Goal: Transaction & Acquisition: Purchase product/service

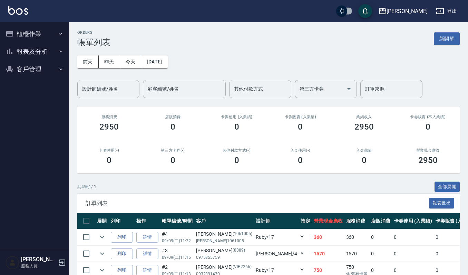
click at [26, 28] on button "櫃檯作業" at bounding box center [34, 34] width 63 height 18
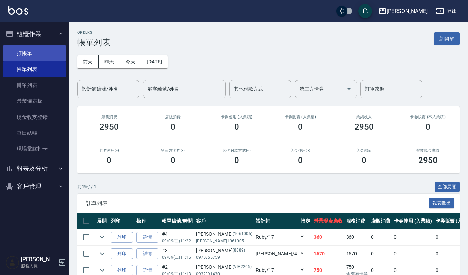
click at [54, 54] on link "打帳單" at bounding box center [34, 54] width 63 height 16
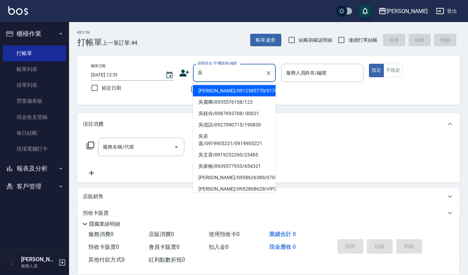
click at [207, 85] on ul "[PERSON_NAME]/0912585770/01761 [PERSON_NAME]/0955576158/123 [PERSON_NAME]/09876…" at bounding box center [234, 137] width 83 height 110
click at [205, 89] on li "[PERSON_NAME]/0912585770/01761" at bounding box center [234, 90] width 83 height 11
type input "[PERSON_NAME]/0912585770/01761"
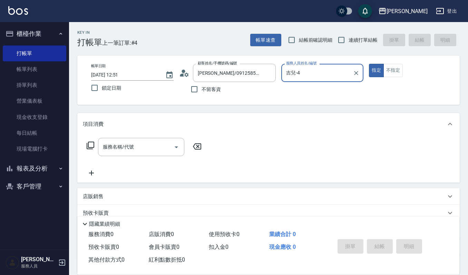
click at [319, 78] on input "吉兒-4" at bounding box center [317, 73] width 66 height 12
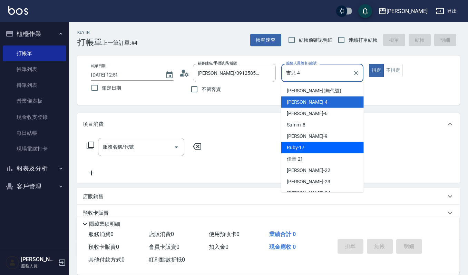
click at [301, 146] on span "Ruby -17" at bounding box center [296, 147] width 18 height 7
type input "Ruby-17"
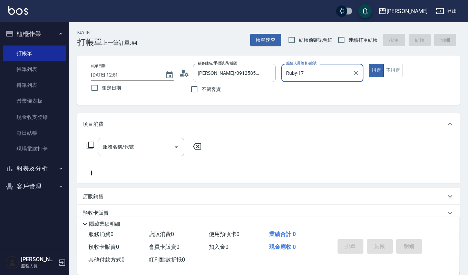
click at [143, 142] on input "服務名稱/代號" at bounding box center [136, 147] width 70 height 12
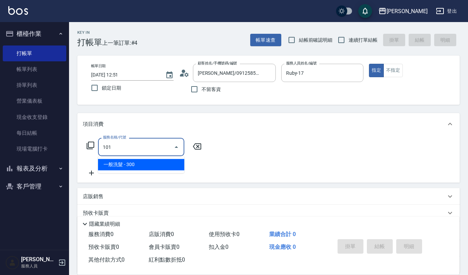
type input "一般洗髮(101)"
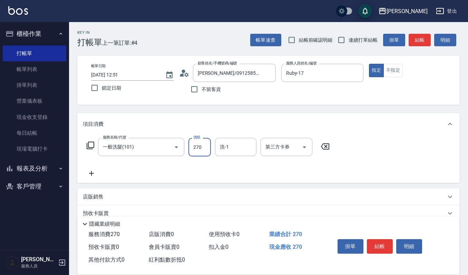
type input "270"
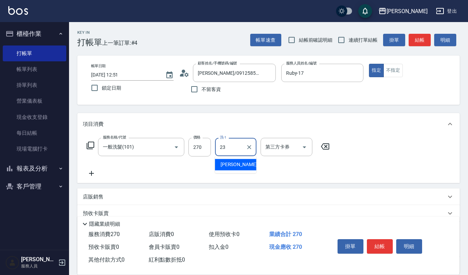
type input "[PERSON_NAME]-23"
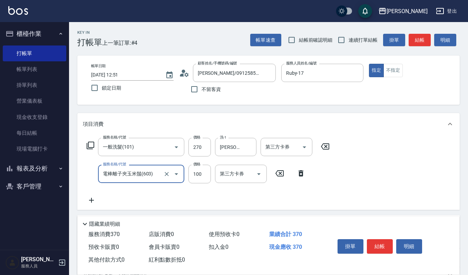
type input "電棒離子夾玉米鬚(603)"
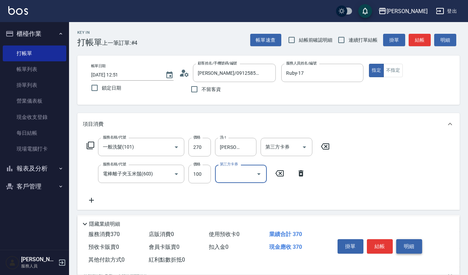
click at [403, 240] on button "明細" at bounding box center [409, 246] width 26 height 14
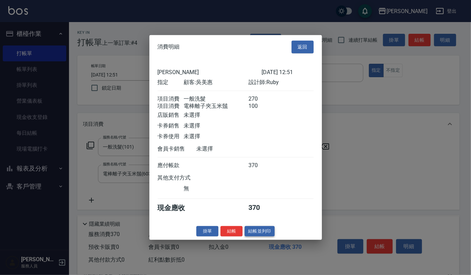
click at [257, 234] on button "結帳並列印" at bounding box center [260, 231] width 30 height 11
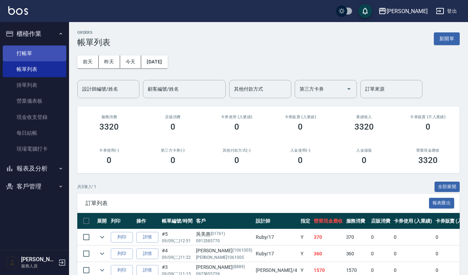
click at [35, 55] on link "打帳單" at bounding box center [34, 54] width 63 height 16
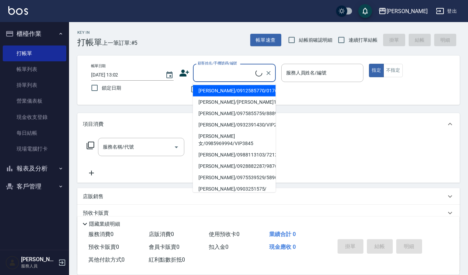
click at [231, 70] on input "顧客姓名/手機號碼/編號" at bounding box center [225, 73] width 59 height 12
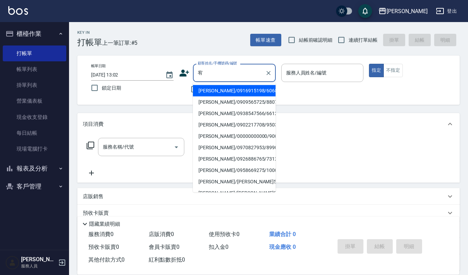
click at [218, 88] on li "[PERSON_NAME]/0916915198/60682" at bounding box center [234, 90] width 83 height 11
type input "[PERSON_NAME]/0916915198/60682"
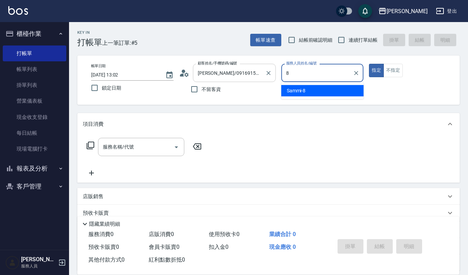
type input "Sammi-8"
type button "true"
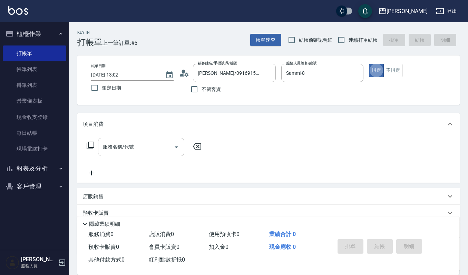
click at [176, 145] on icon "Open" at bounding box center [176, 147] width 8 height 8
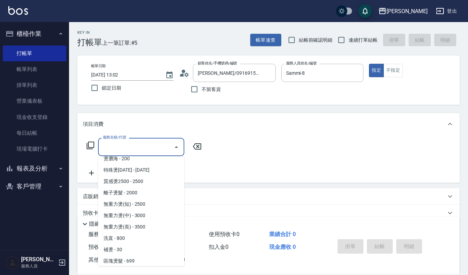
scroll to position [138, 0]
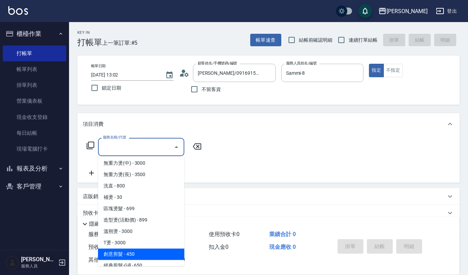
click at [120, 250] on span "創意剪髮 - 450" at bounding box center [141, 254] width 86 height 11
type input "創意剪髮(301)"
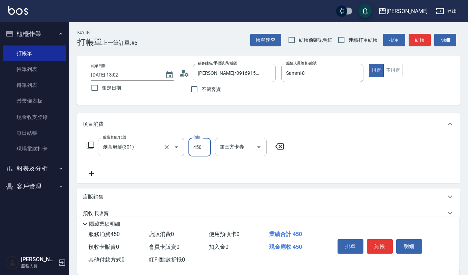
drag, startPoint x: 202, startPoint y: 147, endPoint x: 181, endPoint y: 154, distance: 22.3
click at [202, 147] on input "450" at bounding box center [199, 147] width 22 height 19
type input "405"
click at [381, 245] on button "結帳" at bounding box center [380, 246] width 26 height 14
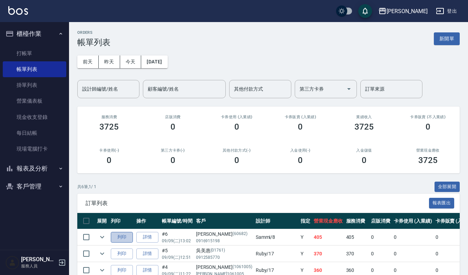
click at [120, 237] on button "列印" at bounding box center [122, 237] width 22 height 11
click at [40, 52] on link "打帳單" at bounding box center [34, 54] width 63 height 16
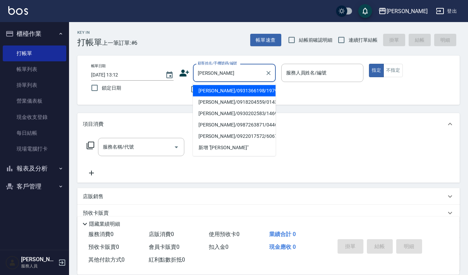
click at [217, 91] on li "[PERSON_NAME]/0931366198/1979" at bounding box center [234, 90] width 83 height 11
type input "[PERSON_NAME]/0931366198/1979"
type input "吉兒-4"
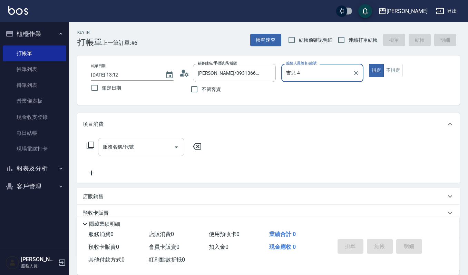
click at [130, 151] on input "服務名稱/代號" at bounding box center [136, 147] width 70 height 12
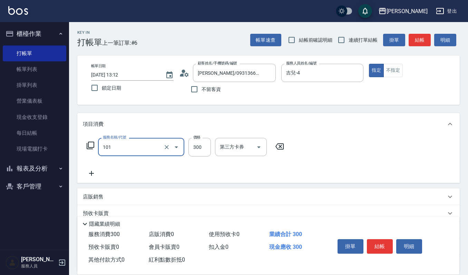
type input "一般洗髮(101)"
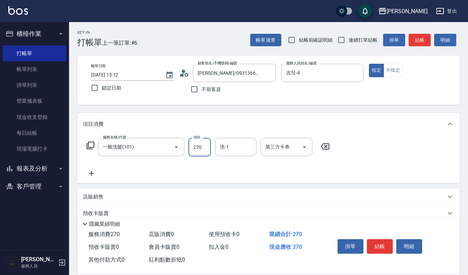
type input "270"
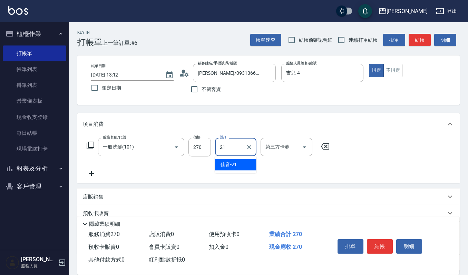
type input "佳音-21"
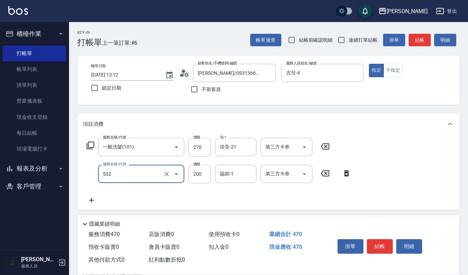
type input "自備複方.亞士(532)"
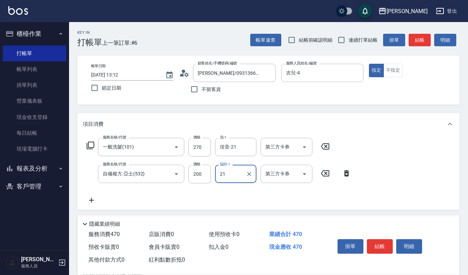
type input "佳音-21"
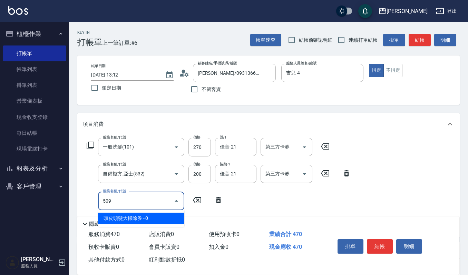
type input "頭皮頭髮大掃除券(509)"
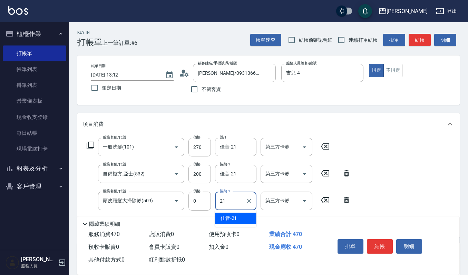
type input "佳音-21"
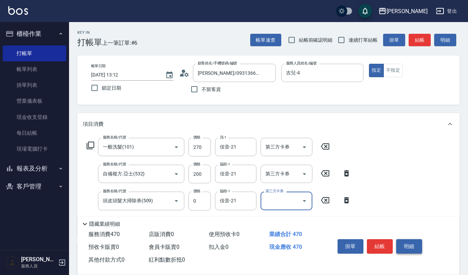
click at [406, 248] on button "明細" at bounding box center [409, 246] width 26 height 14
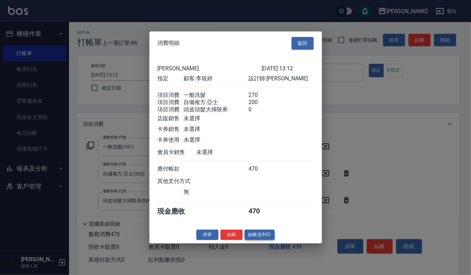
click at [264, 235] on button "結帳並列印" at bounding box center [260, 235] width 30 height 11
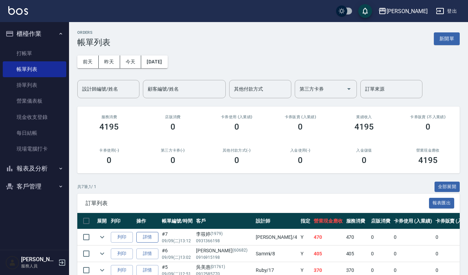
click at [136, 238] on link "詳情" at bounding box center [147, 237] width 22 height 11
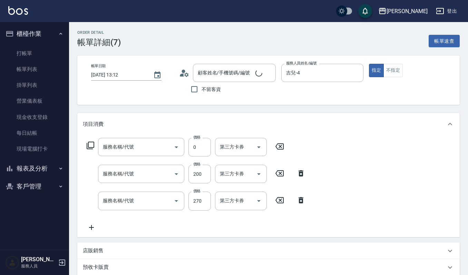
type input "吉兒-4"
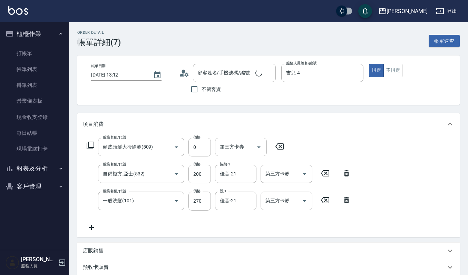
type input "頭皮頭髮大掃除券(509)"
type input "自備複方.亞士(532)"
type input "一般洗髮(101)"
type input "[PERSON_NAME]/0931366198/1979"
click at [304, 146] on icon "Open" at bounding box center [304, 147] width 8 height 8
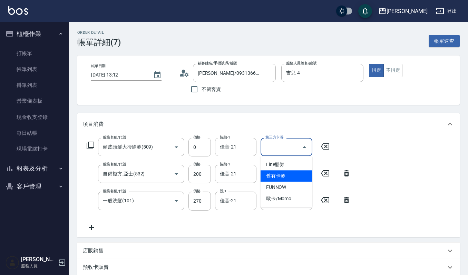
click at [288, 178] on span "舊有卡券" at bounding box center [286, 175] width 52 height 11
type input "舊有卡券"
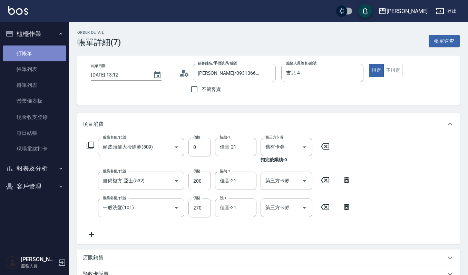
click at [33, 52] on link "打帳單" at bounding box center [34, 54] width 63 height 16
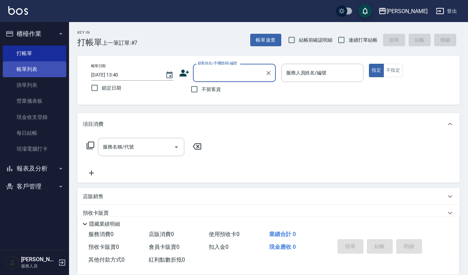
click at [39, 69] on link "帳單列表" at bounding box center [34, 69] width 63 height 16
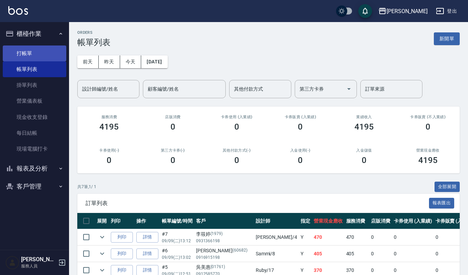
click at [43, 53] on link "打帳單" at bounding box center [34, 54] width 63 height 16
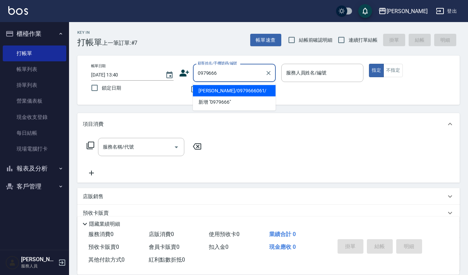
click at [224, 90] on li "[PERSON_NAME]/0979666061/" at bounding box center [234, 90] width 83 height 11
type input "[PERSON_NAME]/0979666061/"
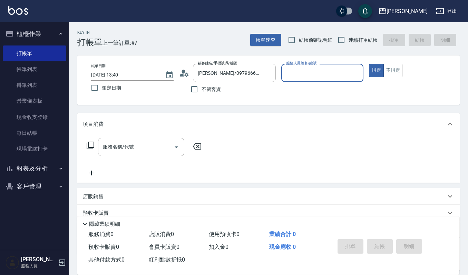
type input "[PERSON_NAME]-9"
click at [396, 70] on button "不指定" at bounding box center [392, 70] width 19 height 13
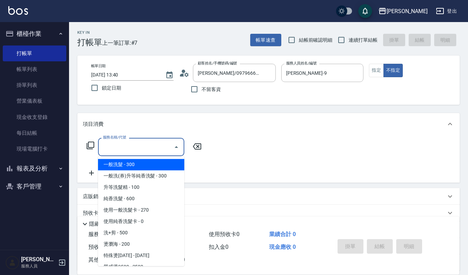
click at [137, 142] on input "服務名稱/代號" at bounding box center [136, 147] width 70 height 12
click at [142, 167] on span "一般洗髮 - 300" at bounding box center [141, 164] width 86 height 11
type input "一般洗髮(101)"
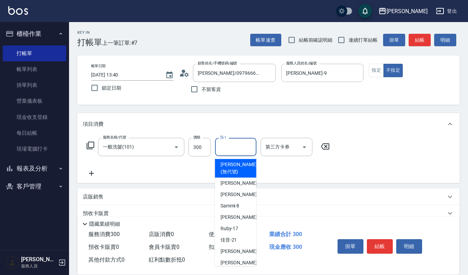
click at [228, 149] on input "洗-1" at bounding box center [235, 147] width 35 height 12
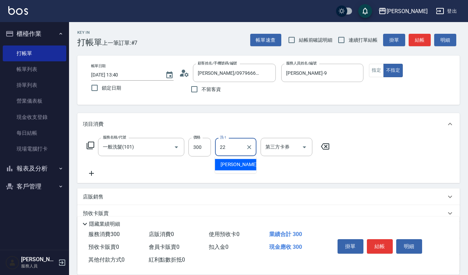
type input "宜芳-22"
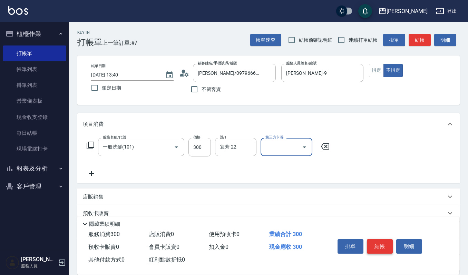
click at [386, 240] on button "結帳" at bounding box center [380, 246] width 26 height 14
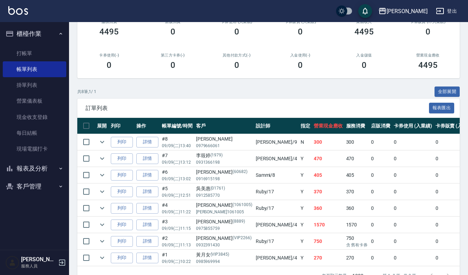
scroll to position [122, 0]
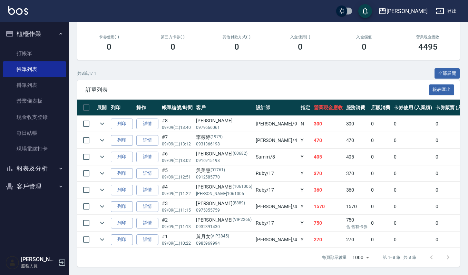
click at [47, 184] on button "客戶管理" at bounding box center [34, 187] width 63 height 18
click at [48, 201] on link "客戶列表" at bounding box center [34, 206] width 63 height 16
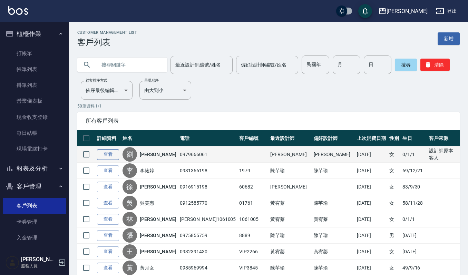
click at [112, 152] on link "查看" at bounding box center [108, 154] width 22 height 11
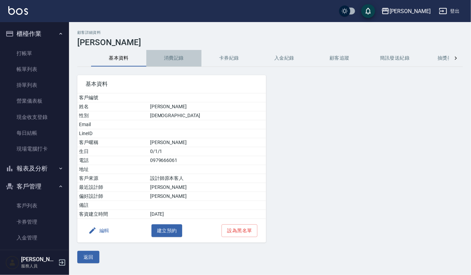
click at [180, 65] on button "消費記錄" at bounding box center [173, 58] width 55 height 17
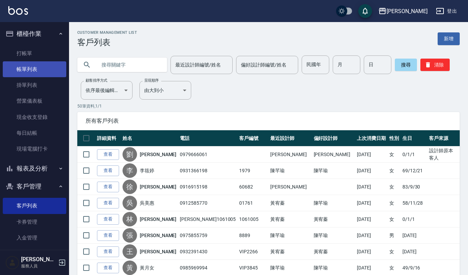
click at [28, 62] on link "帳單列表" at bounding box center [34, 69] width 63 height 16
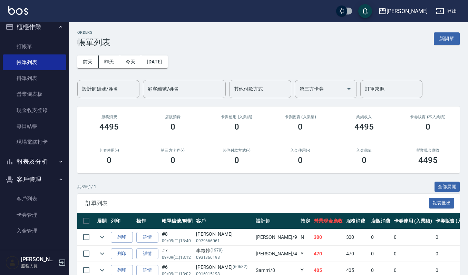
click at [78, 130] on div "服務消費 4495" at bounding box center [109, 123] width 64 height 33
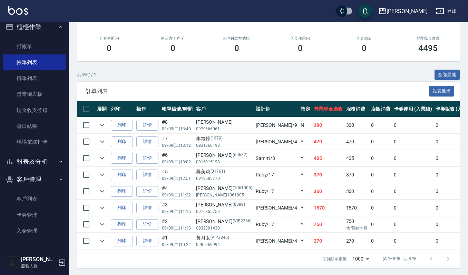
scroll to position [122, 0]
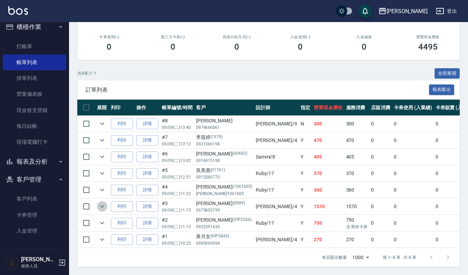
click at [101, 202] on icon "expand row" at bounding box center [102, 206] width 8 height 8
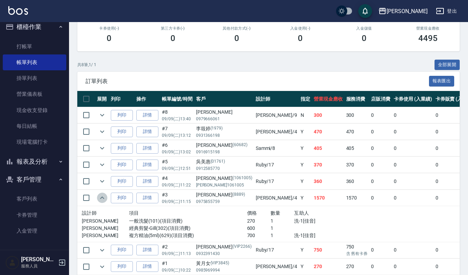
click at [101, 195] on icon "expand row" at bounding box center [102, 198] width 8 height 8
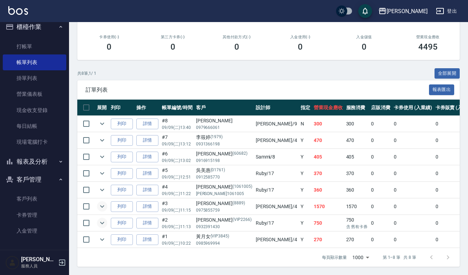
click at [101, 222] on icon "expand row" at bounding box center [102, 223] width 4 height 2
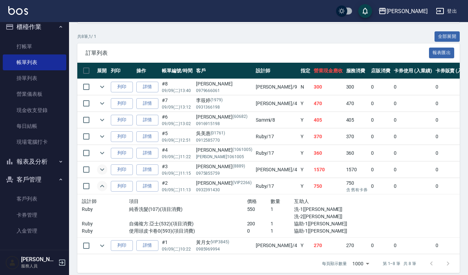
scroll to position [165, 0]
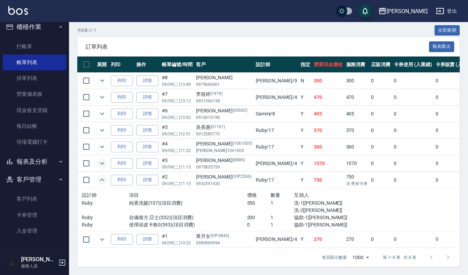
click at [104, 176] on icon "expand row" at bounding box center [102, 180] width 8 height 8
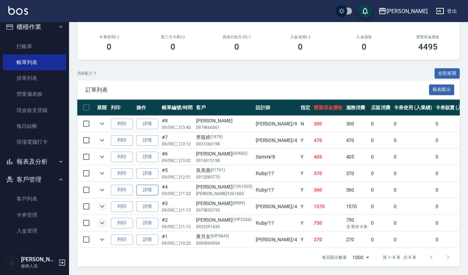
scroll to position [0, 0]
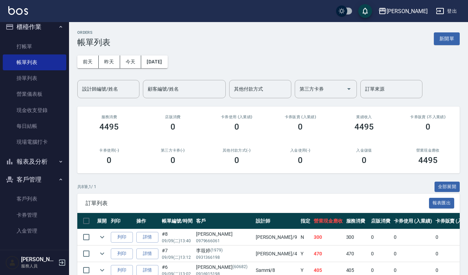
click at [165, 188] on div "共 8 筆, 1 / 1 全部展開" at bounding box center [268, 187] width 382 height 11
